Goal: Information Seeking & Learning: Learn about a topic

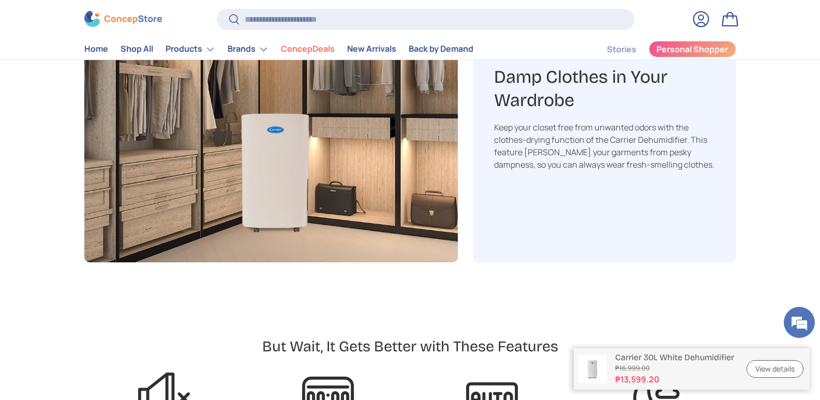
scroll to position [2174, 0]
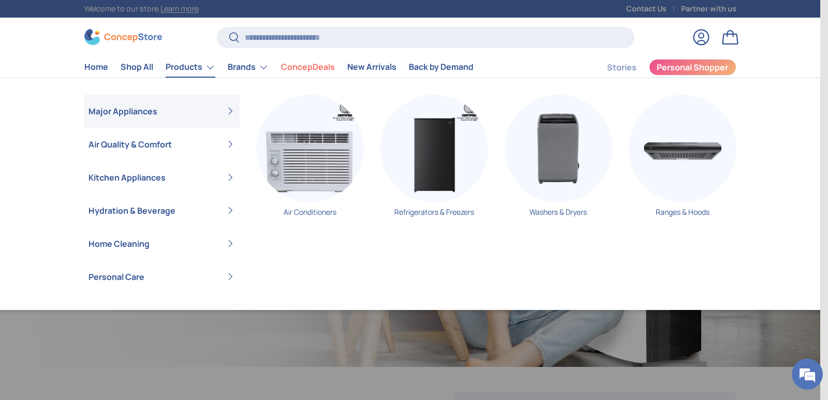
click at [206, 66] on link "Products" at bounding box center [191, 67] width 50 height 21
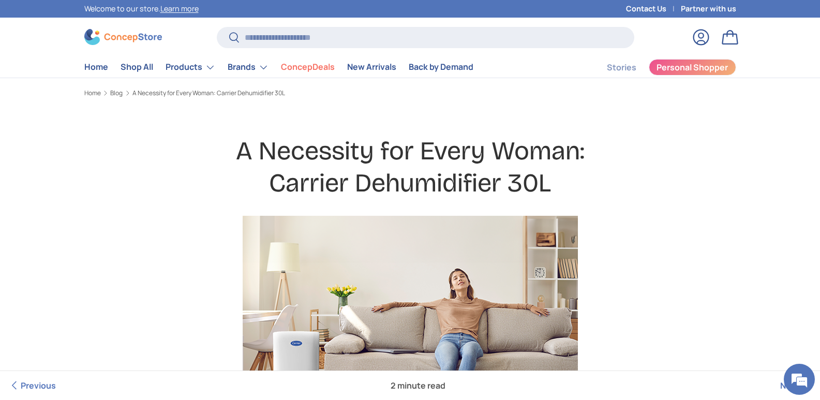
click at [155, 66] on li "Shop All" at bounding box center [136, 67] width 45 height 20
click at [136, 66] on link "Shop All" at bounding box center [137, 67] width 33 height 20
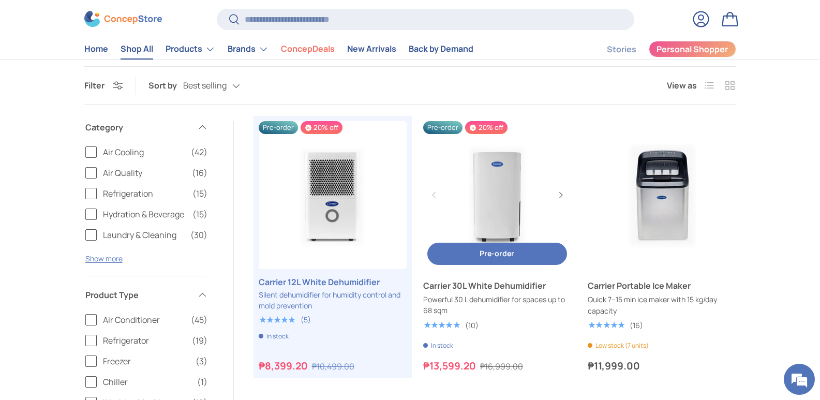
scroll to position [155, 0]
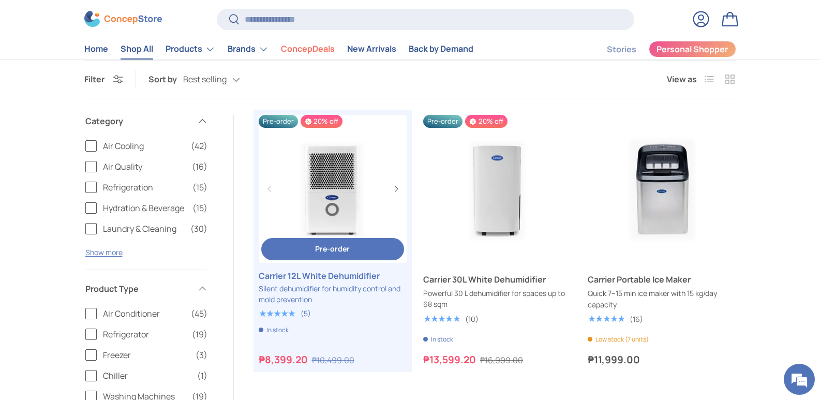
click at [316, 275] on link "Carrier 12L White Dehumidifier" at bounding box center [333, 276] width 148 height 12
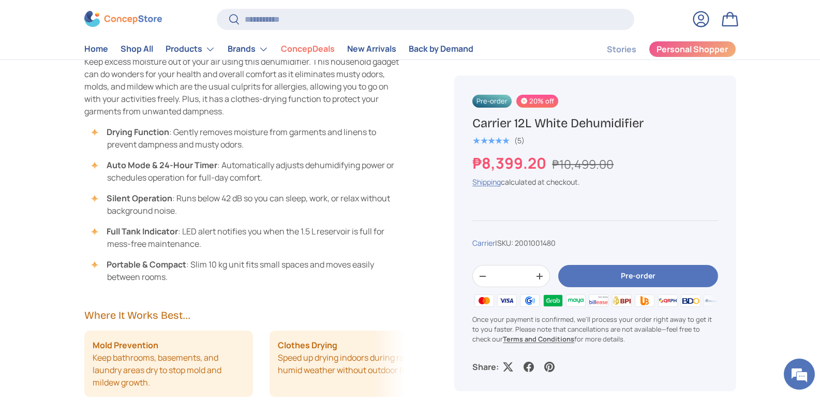
scroll to position [673, 0]
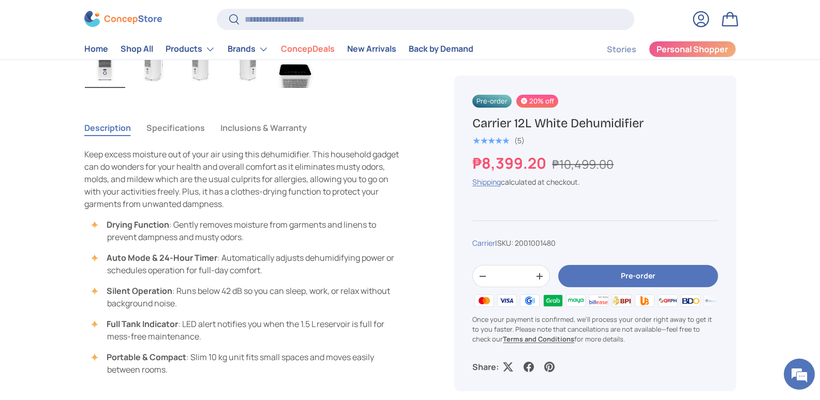
drag, startPoint x: 176, startPoint y: 126, endPoint x: 185, endPoint y: 137, distance: 14.0
click at [177, 126] on button "Specifications" at bounding box center [175, 128] width 58 height 24
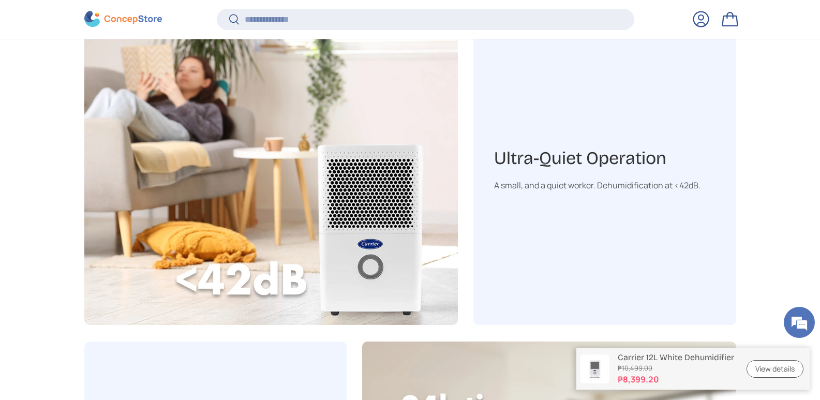
scroll to position [1396, 0]
